Goal: Task Accomplishment & Management: Manage account settings

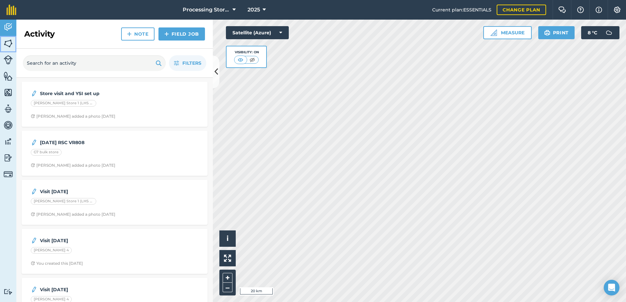
click at [9, 48] on img at bounding box center [8, 44] width 9 height 10
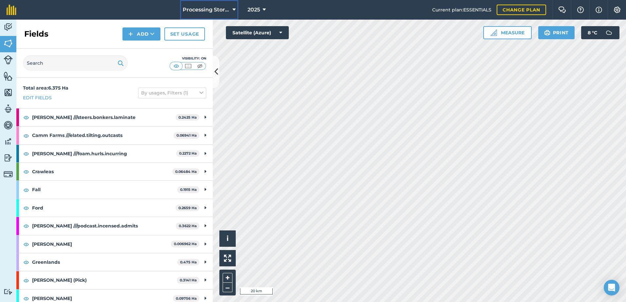
click at [210, 10] on span "Processing Stores" at bounding box center [206, 10] width 47 height 8
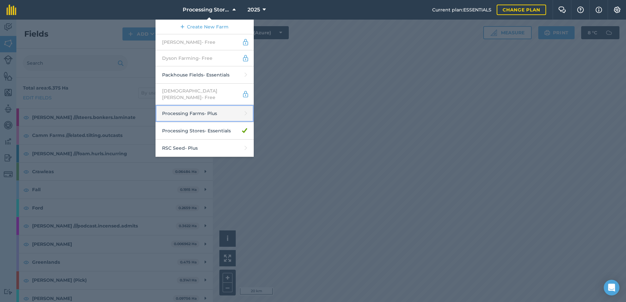
click at [218, 110] on link "Processing Farms - Plus" at bounding box center [204, 113] width 98 height 17
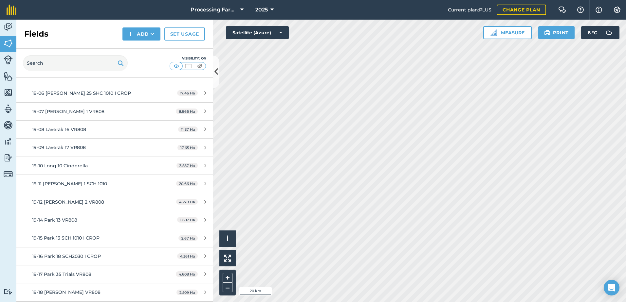
scroll to position [785, 0]
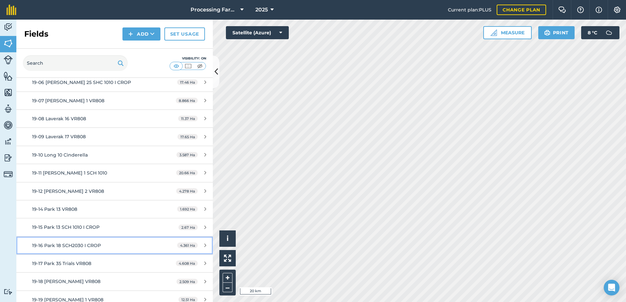
click at [96, 242] on div "19-16 Park 18 SCH2030 I CROP" at bounding box center [93, 245] width 123 height 7
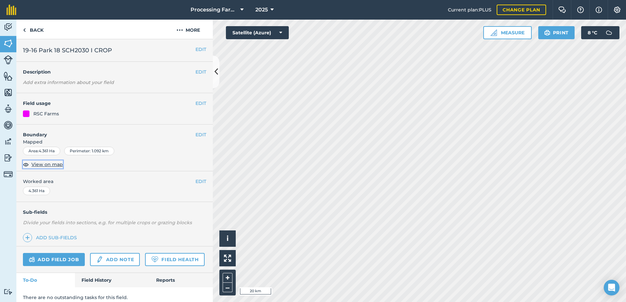
click at [56, 163] on span "View on map" at bounding box center [46, 164] width 31 height 7
click at [195, 135] on button "EDIT" at bounding box center [200, 134] width 11 height 7
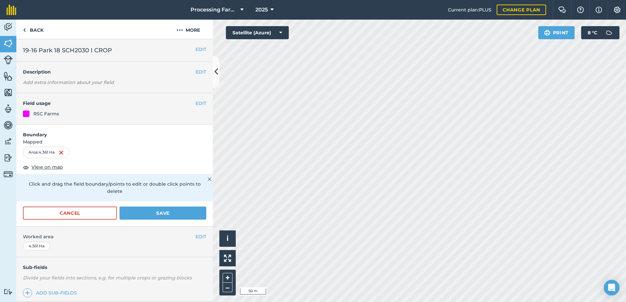
click at [207, 181] on img at bounding box center [209, 179] width 4 height 8
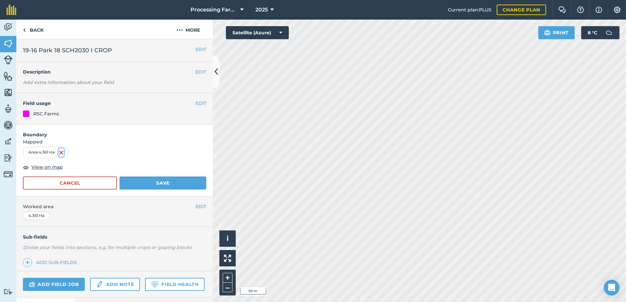
click at [60, 155] on img at bounding box center [61, 153] width 5 height 8
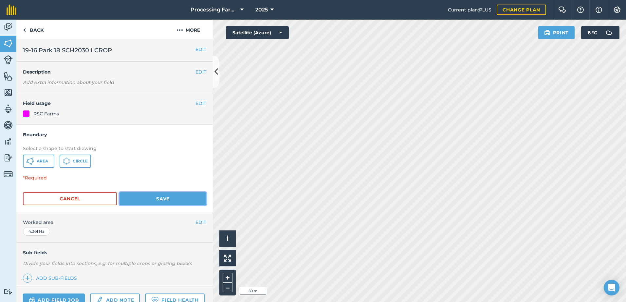
click at [137, 204] on button "Save" at bounding box center [162, 198] width 87 height 13
click at [135, 200] on button "Save" at bounding box center [162, 198] width 87 height 13
drag, startPoint x: 48, startPoint y: 161, endPoint x: 117, endPoint y: 159, distance: 69.4
click at [48, 161] on span "Area" at bounding box center [42, 161] width 11 height 5
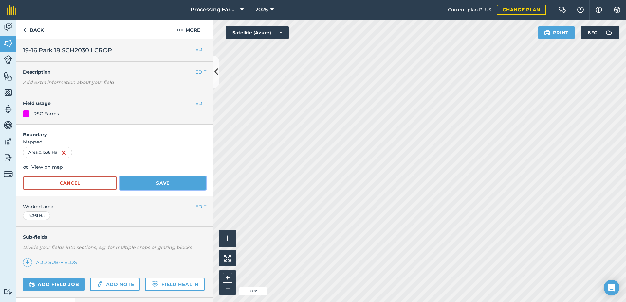
click at [145, 181] on button "Save" at bounding box center [162, 183] width 87 height 13
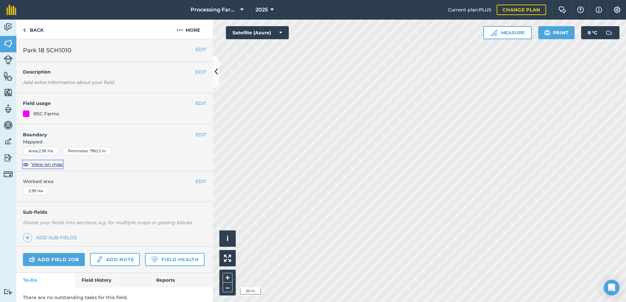
click at [54, 163] on span "View on map" at bounding box center [46, 164] width 31 height 7
click at [198, 135] on button "EDIT" at bounding box center [200, 134] width 11 height 7
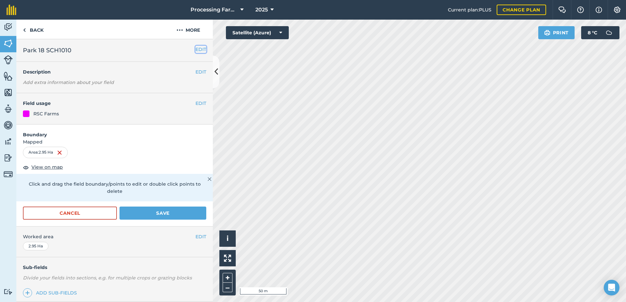
click at [195, 49] on button "EDIT" at bounding box center [200, 49] width 11 height 7
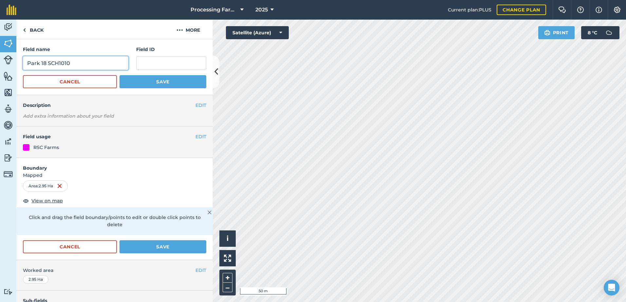
drag, startPoint x: 83, startPoint y: 62, endPoint x: 59, endPoint y: 64, distance: 24.2
click at [59, 64] on input "Park 18 SCH1010" at bounding box center [75, 63] width 105 height 14
type input "Park 18 SCH 2030"
click at [156, 81] on button "Save" at bounding box center [162, 81] width 87 height 13
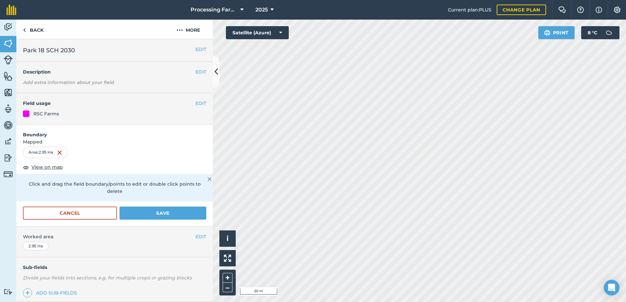
click at [60, 157] on div "Area : 2.95 Ha" at bounding box center [45, 152] width 45 height 11
click at [62, 154] on img at bounding box center [59, 153] width 5 height 8
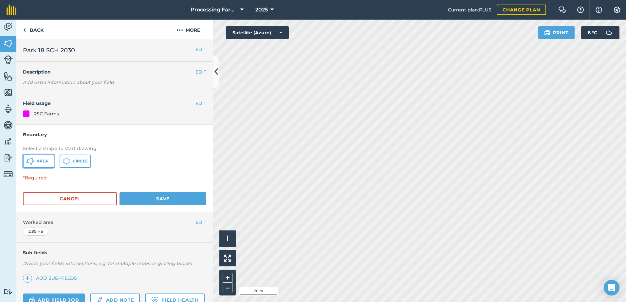
click at [44, 160] on span "Area" at bounding box center [42, 161] width 11 height 5
click at [32, 31] on link "Back" at bounding box center [33, 29] width 34 height 19
click at [80, 196] on button "Cancel" at bounding box center [70, 198] width 94 height 13
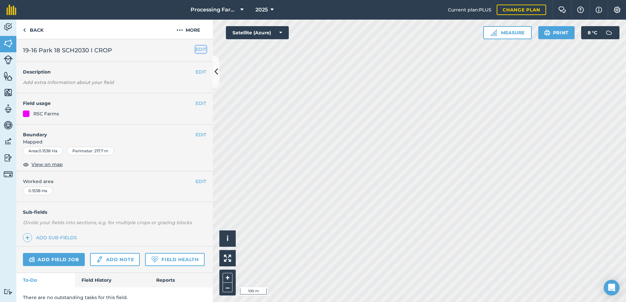
click at [198, 48] on button "EDIT" at bounding box center [200, 49] width 11 height 7
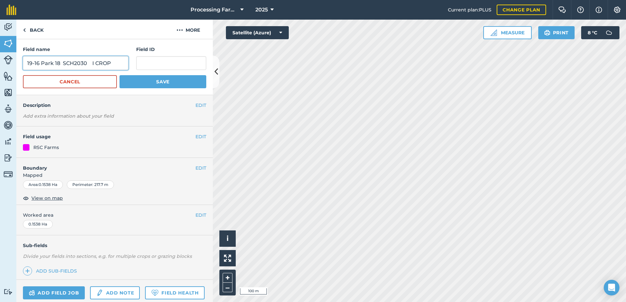
drag, startPoint x: 88, startPoint y: 64, endPoint x: 66, endPoint y: 64, distance: 22.3
click at [66, 64] on input "19-16 Park 18 SCH2030 I CROP" at bounding box center [75, 63] width 105 height 14
drag, startPoint x: 114, startPoint y: 62, endPoint x: 74, endPoint y: 65, distance: 39.7
click at [74, 65] on input "19-16 Park 18 SCH2030 I CROP" at bounding box center [75, 63] width 105 height 14
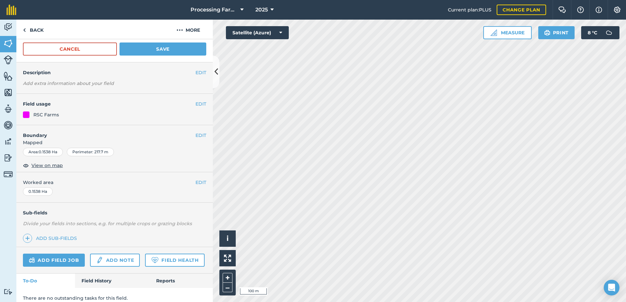
type input "19-16 Park 18 SCH1010"
click at [199, 136] on button "EDIT" at bounding box center [200, 135] width 11 height 7
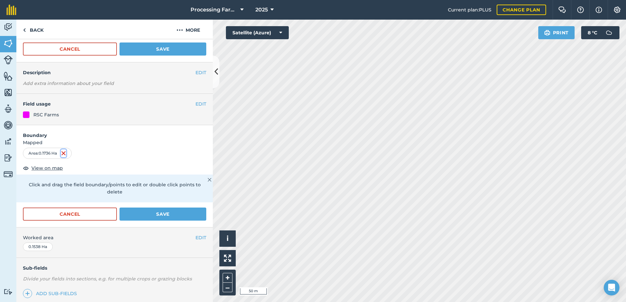
click at [64, 153] on img at bounding box center [63, 154] width 5 height 8
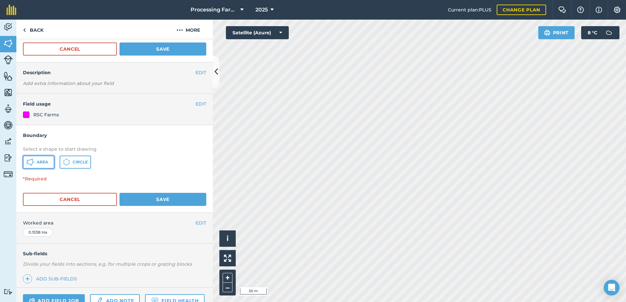
click at [44, 164] on span "Area" at bounding box center [42, 162] width 11 height 5
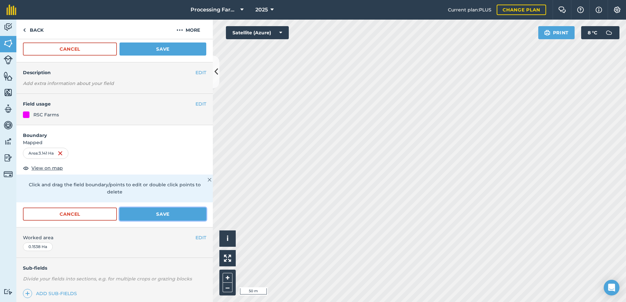
click at [168, 214] on button "Save" at bounding box center [162, 214] width 87 height 13
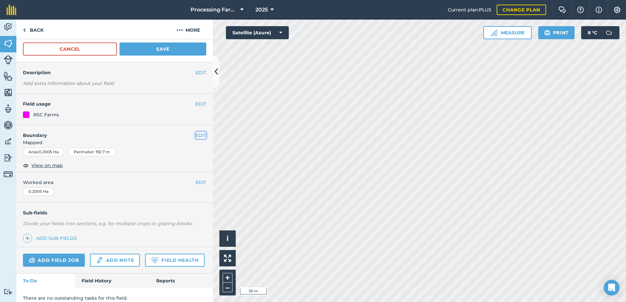
click at [195, 133] on button "EDIT" at bounding box center [200, 135] width 11 height 7
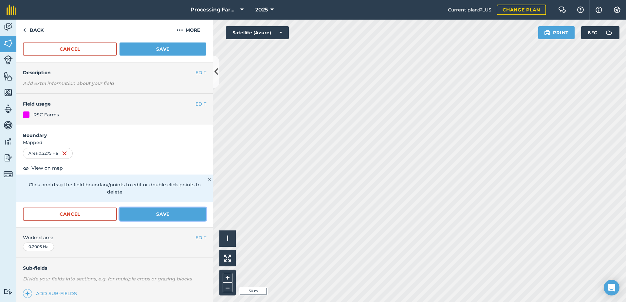
click at [167, 215] on button "Save" at bounding box center [162, 214] width 87 height 13
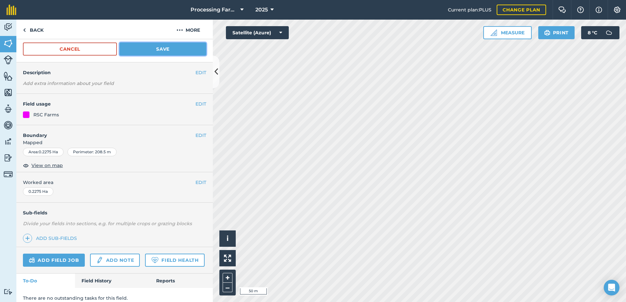
click at [177, 52] on button "Save" at bounding box center [162, 49] width 87 height 13
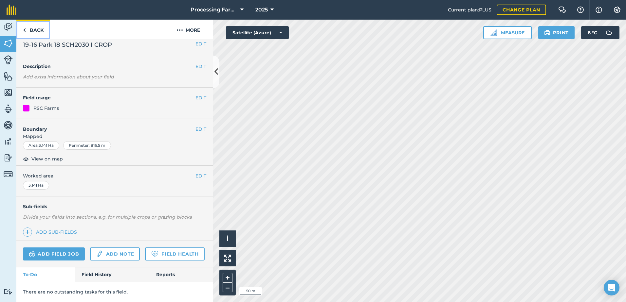
click at [38, 32] on link "Back" at bounding box center [33, 29] width 34 height 19
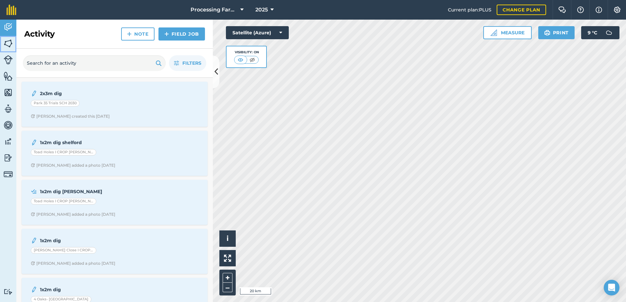
click at [9, 43] on img at bounding box center [8, 44] width 9 height 10
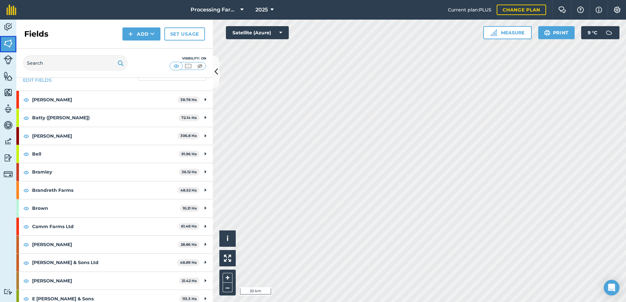
scroll to position [33, 0]
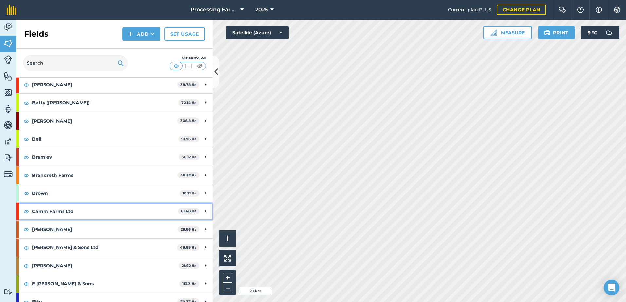
click at [61, 214] on strong "Camm Farms Ltd" at bounding box center [105, 212] width 146 height 18
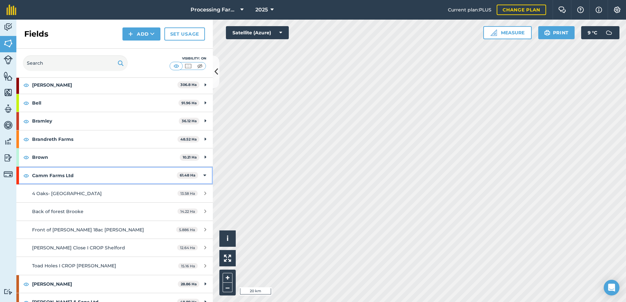
scroll to position [98, 0]
